Goal: Task Accomplishment & Management: Manage account settings

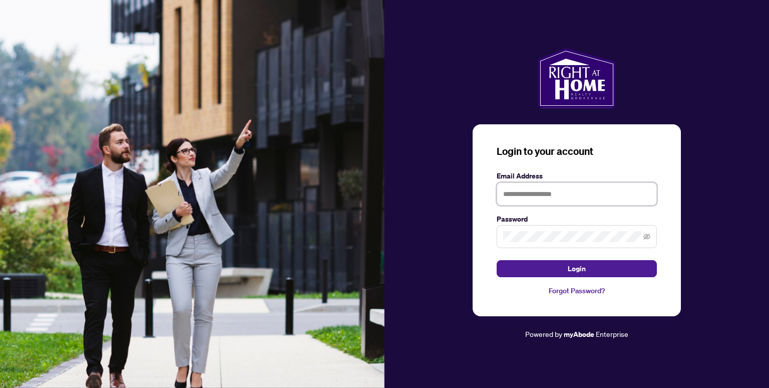
click at [508, 198] on input "text" at bounding box center [577, 193] width 160 height 23
type input "**********"
click at [497, 260] on button "Login" at bounding box center [577, 268] width 160 height 17
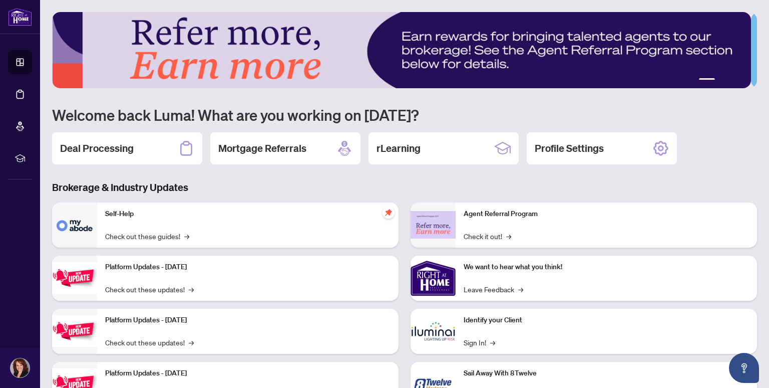
click at [135, 147] on div "Deal Processing" at bounding box center [127, 148] width 150 height 32
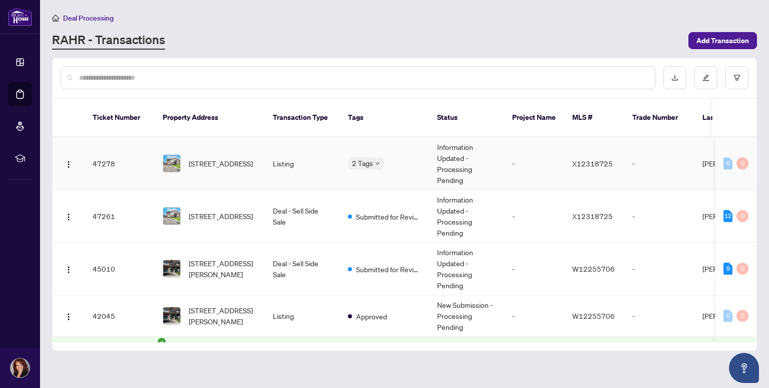
click at [360, 155] on body "Dashboard Deal Processing Mortgage Referrals rLearning [PERSON_NAME] [EMAIL_ADD…" at bounding box center [384, 194] width 769 height 388
click at [380, 157] on span "Team Deal" at bounding box center [382, 156] width 33 height 11
click at [209, 210] on span "[STREET_ADDRESS]" at bounding box center [221, 215] width 64 height 11
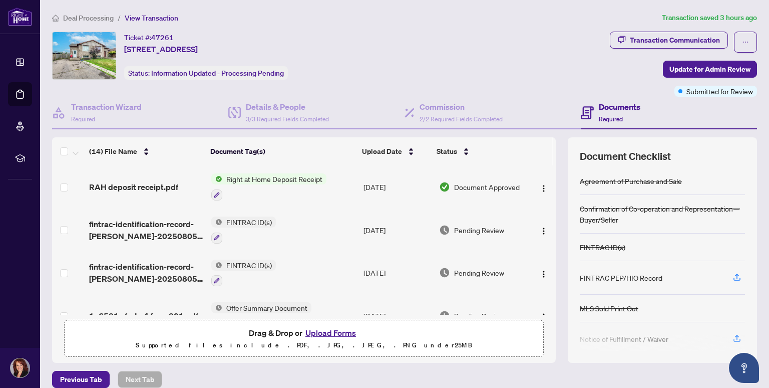
click at [255, 181] on span "Right at Home Deposit Receipt" at bounding box center [274, 178] width 104 height 11
click at [256, 177] on span "Right at Home Deposit Receipt" at bounding box center [274, 178] width 104 height 11
click at [243, 230] on span "Right at Home Deposit Receipt" at bounding box center [271, 226] width 104 height 11
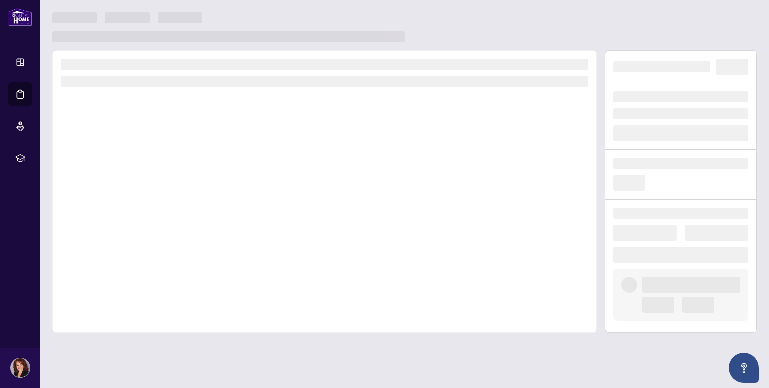
click at [243, 230] on div at bounding box center [324, 191] width 545 height 283
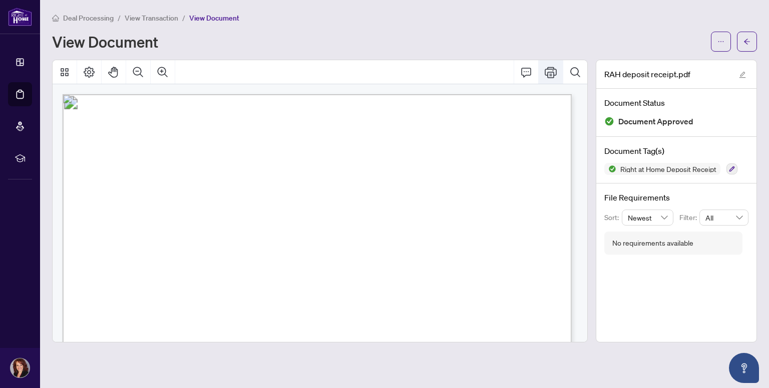
click at [550, 75] on icon "Print" at bounding box center [551, 72] width 12 height 11
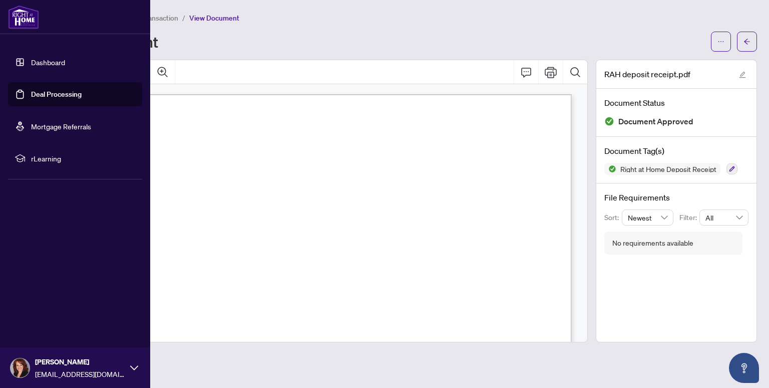
click at [41, 65] on link "Dashboard" at bounding box center [48, 62] width 34 height 9
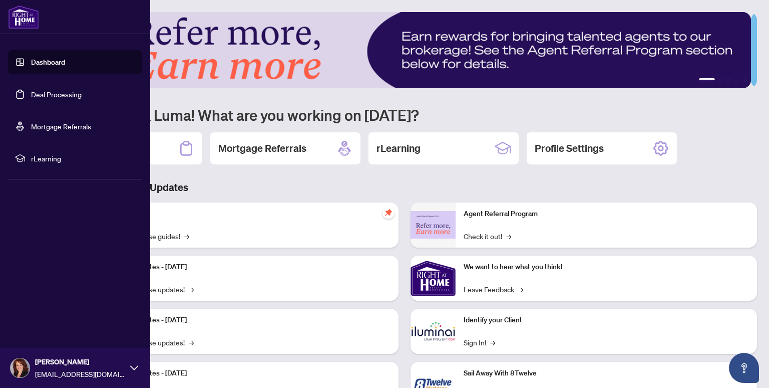
click at [21, 363] on img at bounding box center [20, 367] width 19 height 19
click at [46, 311] on span "Logout" at bounding box center [40, 308] width 23 height 16
